Goal: Task Accomplishment & Management: Manage account settings

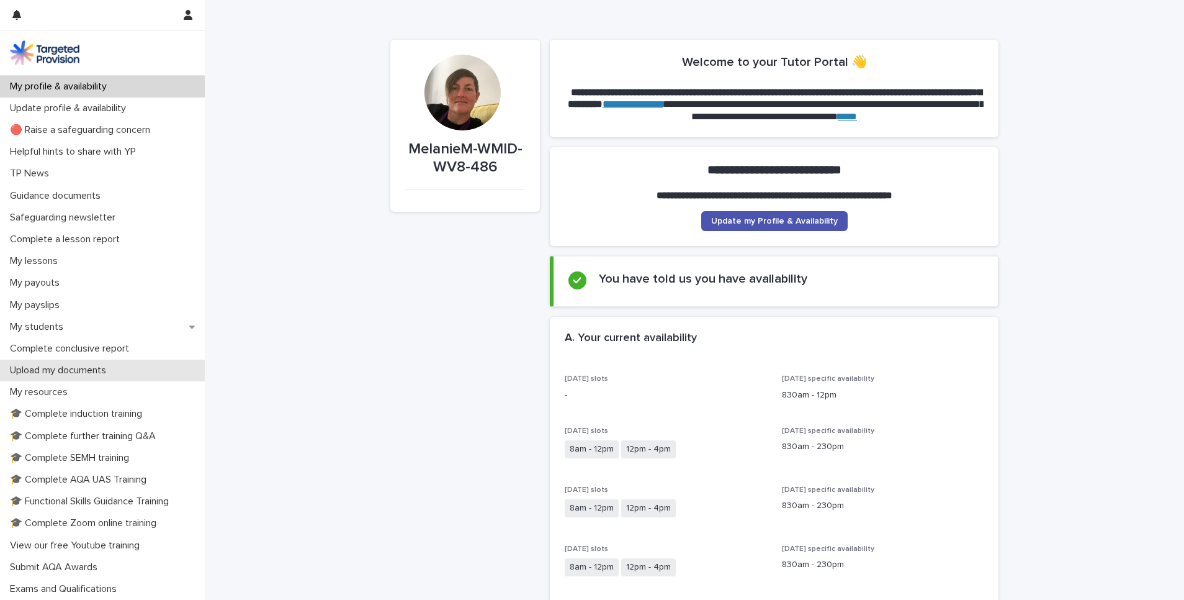
click at [91, 364] on p "Upload my documents" at bounding box center [60, 370] width 111 height 12
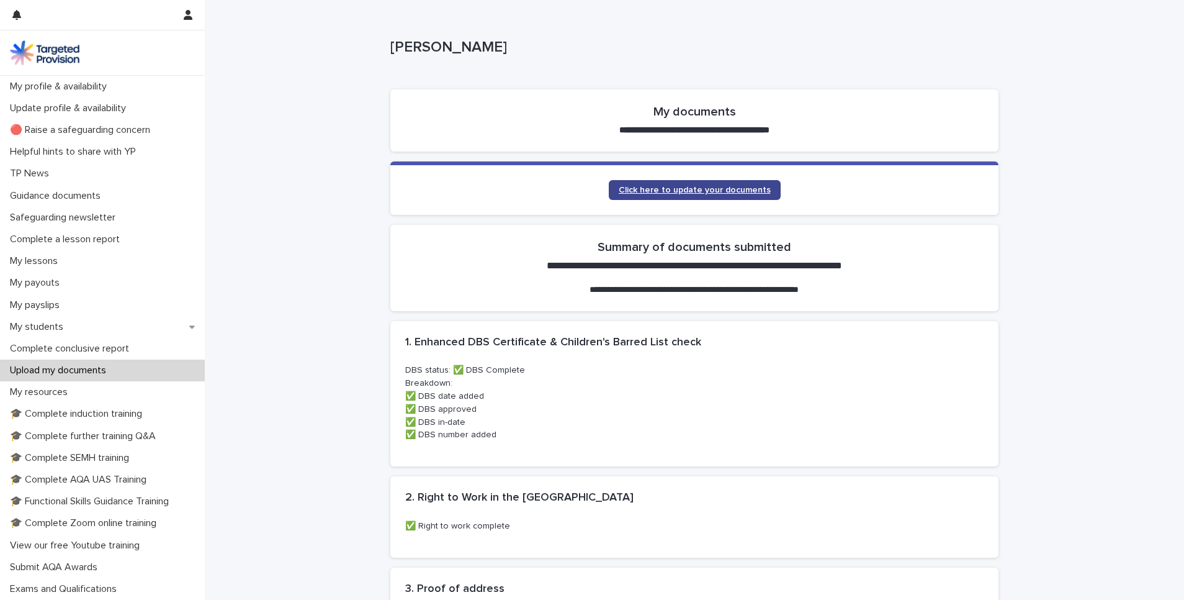
click at [666, 186] on span "Click here to update your documents" at bounding box center [695, 190] width 152 height 9
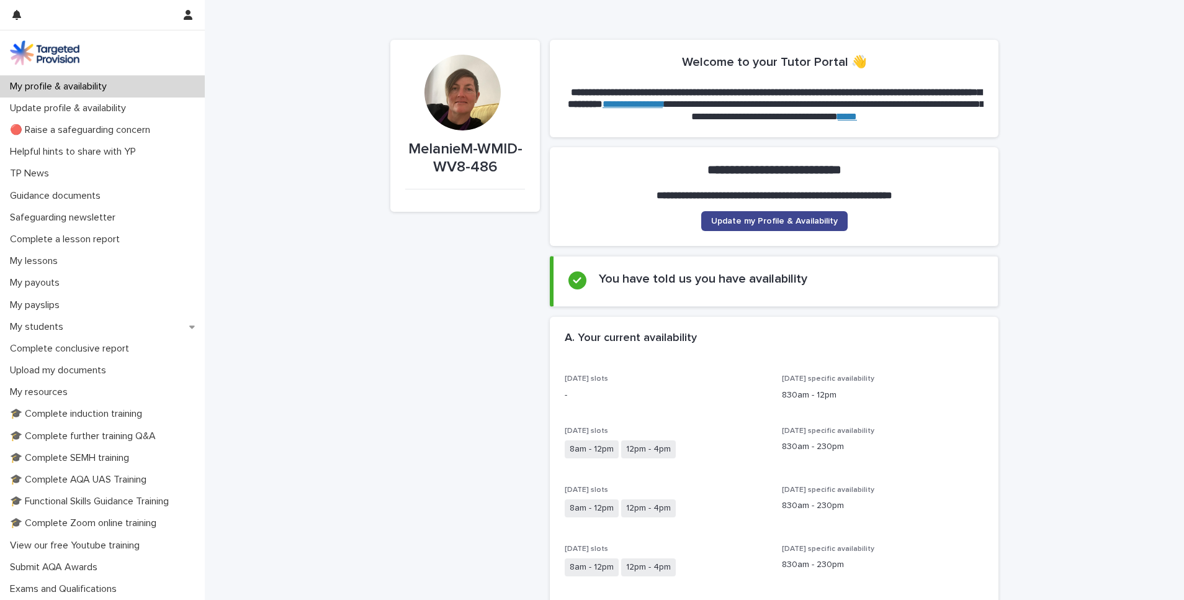
click at [772, 215] on link "Update my Profile & Availability" at bounding box center [774, 221] width 146 height 20
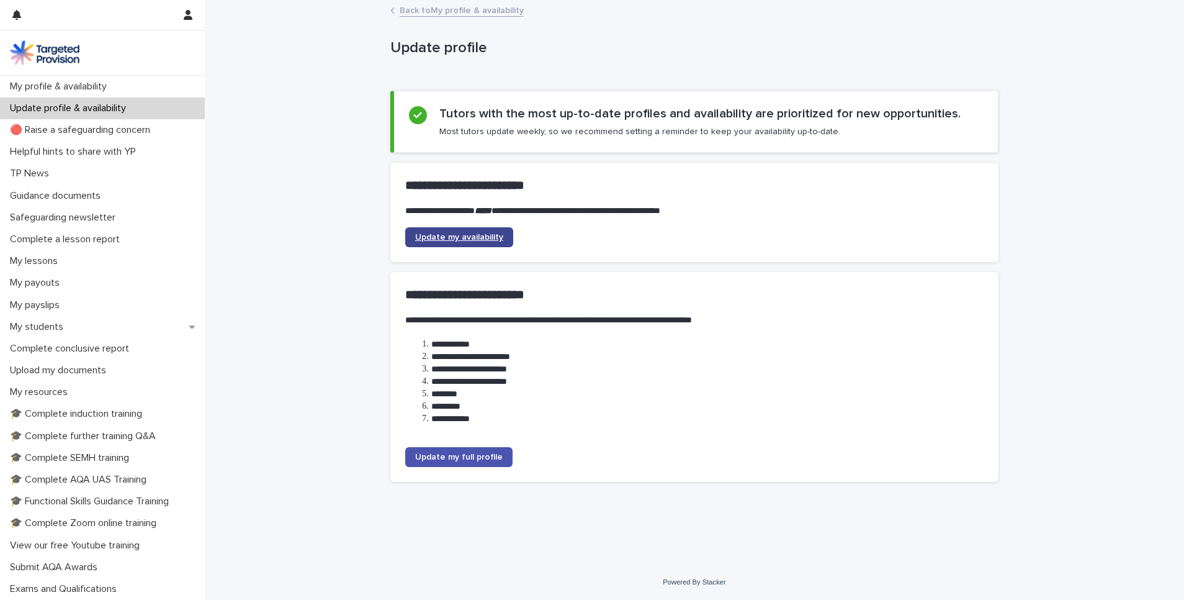
click at [430, 236] on span "Update my availability" at bounding box center [459, 237] width 88 height 9
click at [41, 320] on div "My students" at bounding box center [102, 327] width 205 height 22
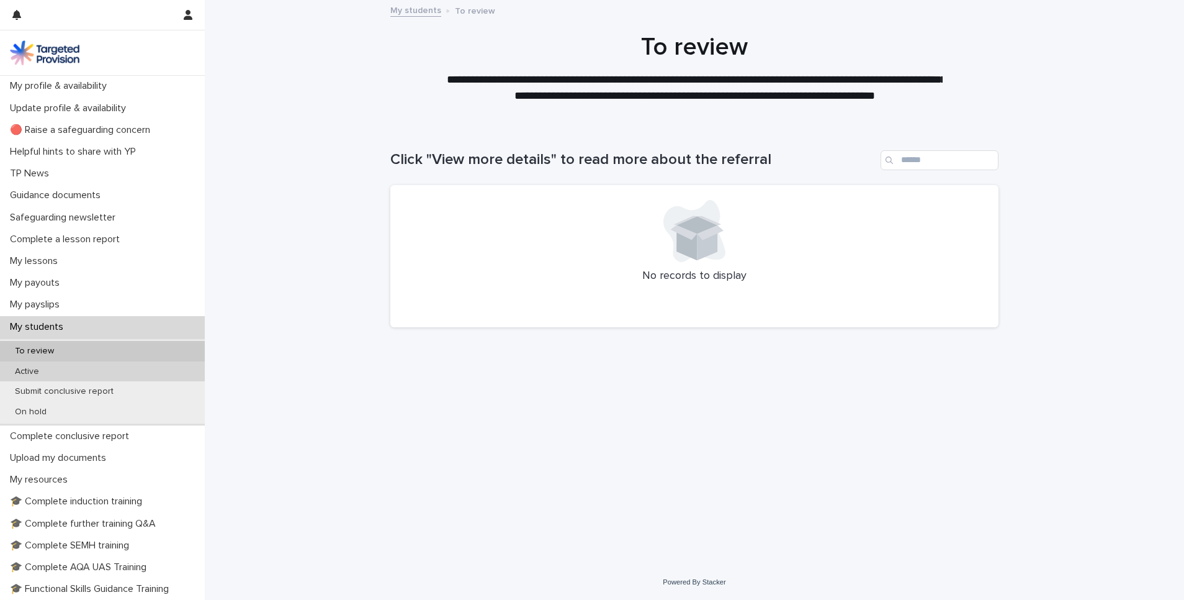
click at [23, 372] on p "Active" at bounding box center [27, 371] width 44 height 11
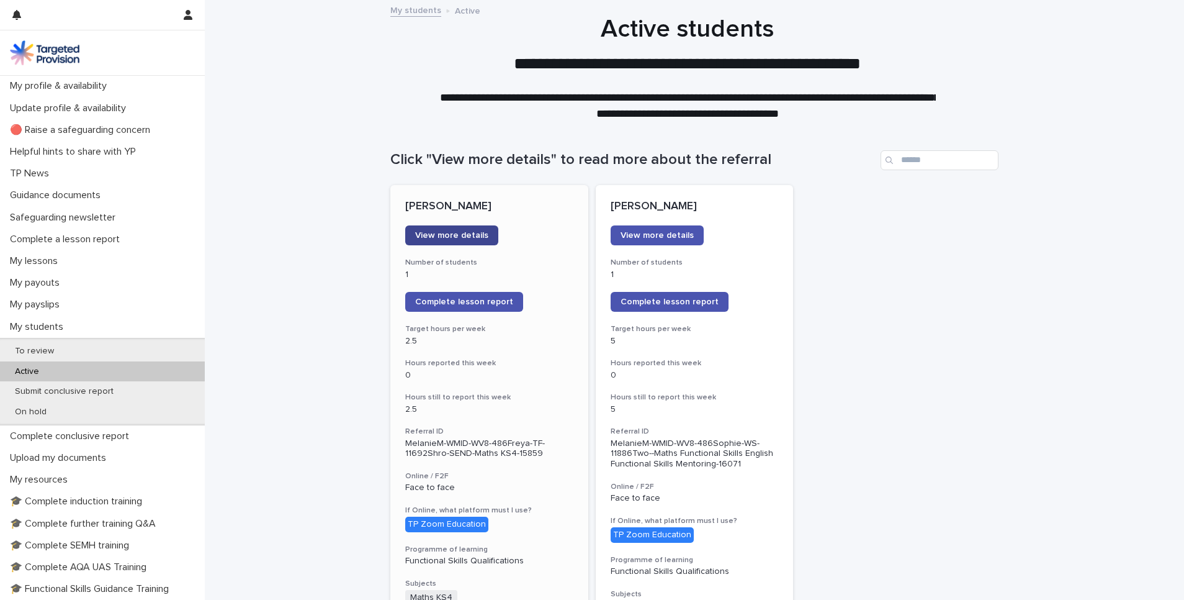
click at [449, 232] on span "View more details" at bounding box center [451, 235] width 73 height 9
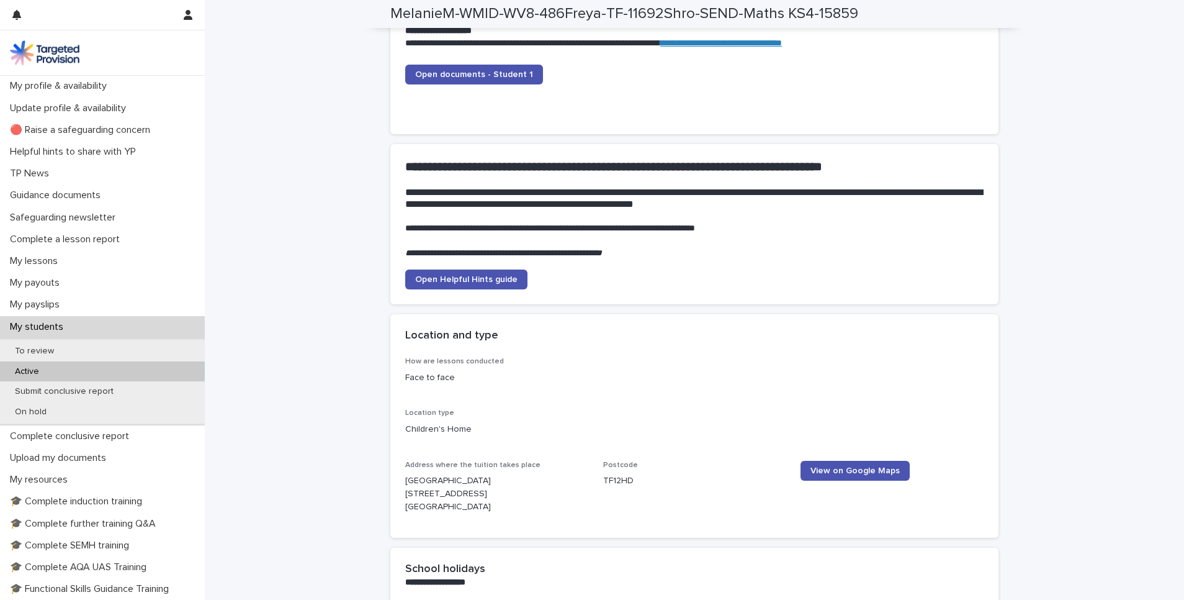
scroll to position [1176, 0]
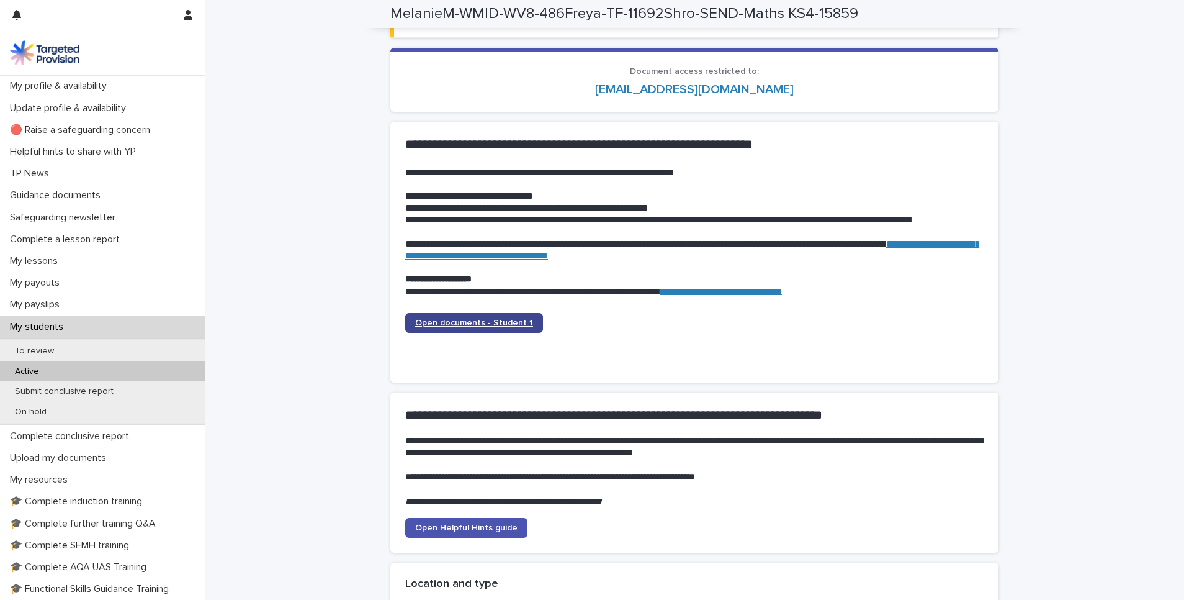
click at [503, 328] on link "Open documents - Student 1" at bounding box center [474, 323] width 138 height 20
